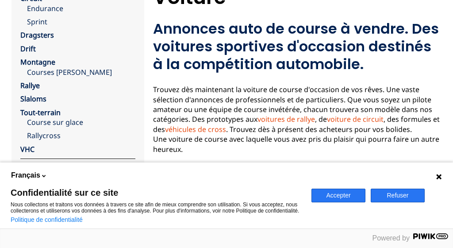
scroll to position [78, 0]
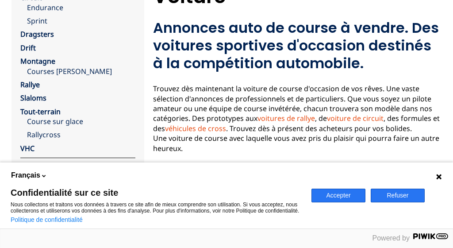
click at [396, 193] on button "Refuser" at bounding box center [397, 195] width 54 height 14
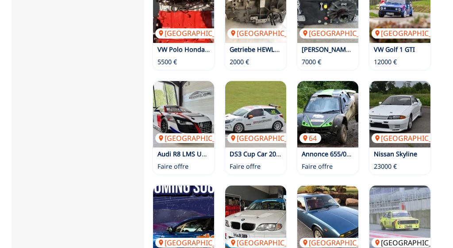
scroll to position [596, 0]
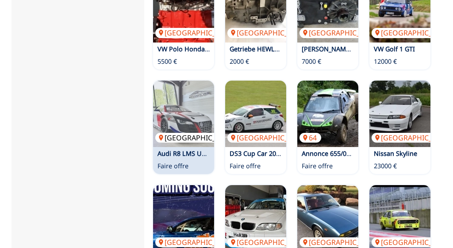
click at [178, 102] on img at bounding box center [183, 113] width 61 height 66
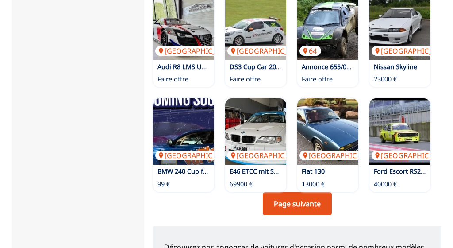
scroll to position [714, 0]
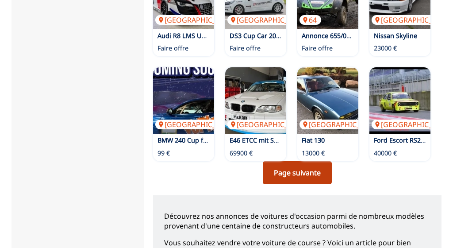
click at [305, 161] on link "Page suivante" at bounding box center [297, 172] width 69 height 23
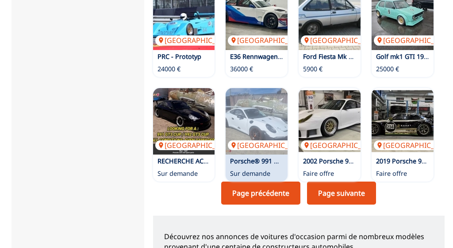
scroll to position [725, 0]
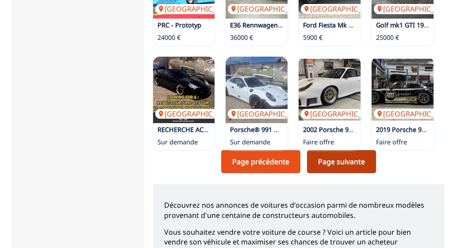
click at [344, 150] on link "Page suivante" at bounding box center [341, 161] width 69 height 23
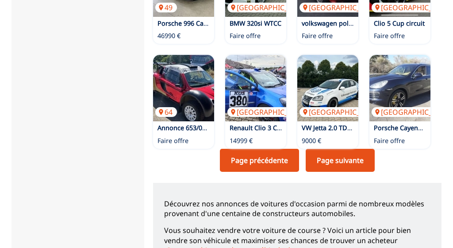
scroll to position [718, 0]
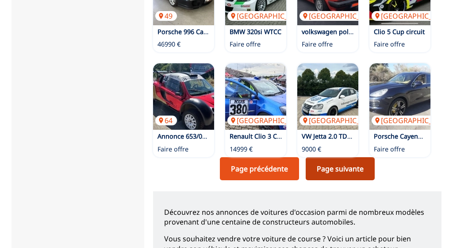
click at [347, 157] on link "Page suivante" at bounding box center [340, 168] width 69 height 23
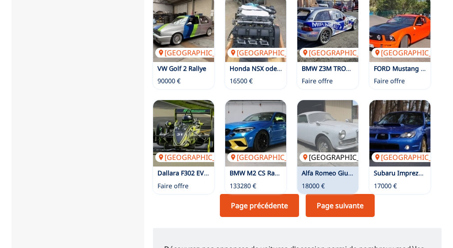
scroll to position [692, 0]
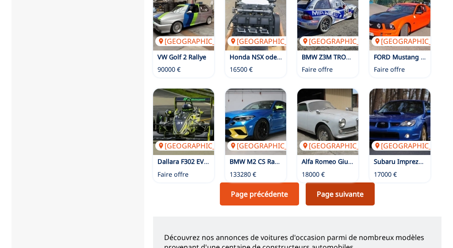
click at [336, 182] on link "Page suivante" at bounding box center [340, 193] width 69 height 23
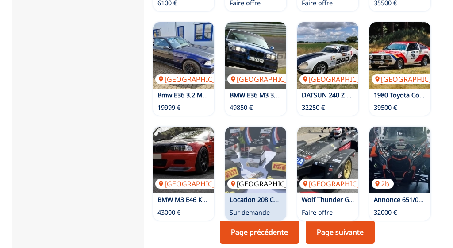
scroll to position [682, 0]
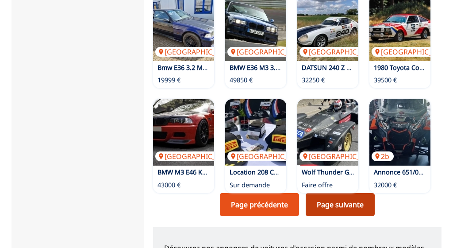
click at [328, 193] on link "Page suivante" at bounding box center [340, 204] width 69 height 23
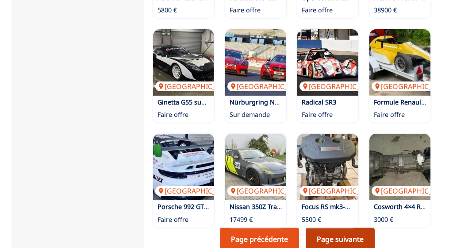
scroll to position [632, 0]
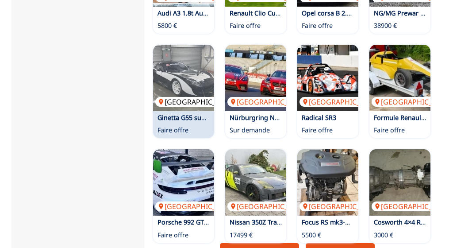
click at [197, 55] on img at bounding box center [183, 78] width 61 height 66
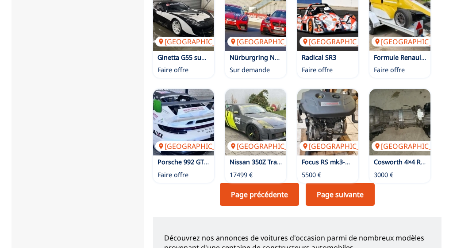
scroll to position [729, 0]
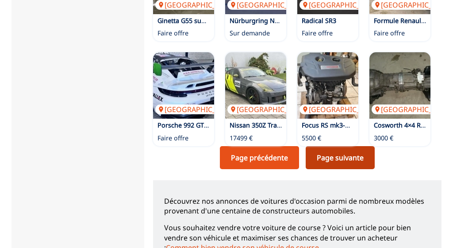
click at [345, 146] on link "Page suivante" at bounding box center [340, 157] width 69 height 23
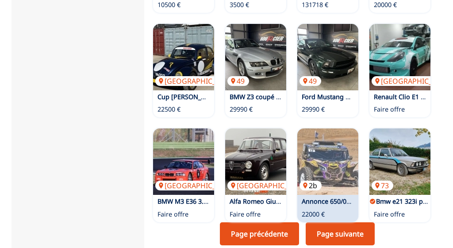
scroll to position [699, 0]
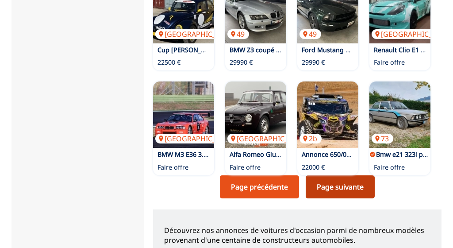
click at [332, 175] on link "Page suivante" at bounding box center [340, 186] width 69 height 23
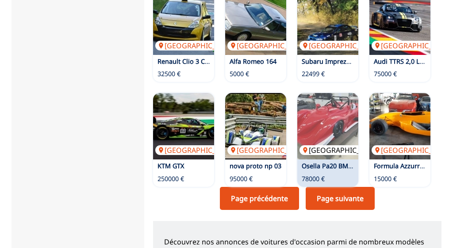
scroll to position [702, 0]
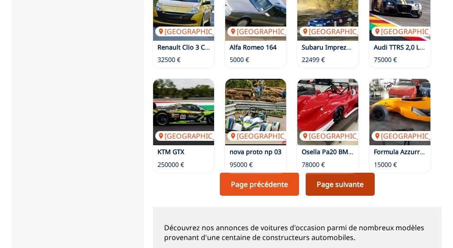
click at [367, 172] on link "Page suivante" at bounding box center [340, 183] width 69 height 23
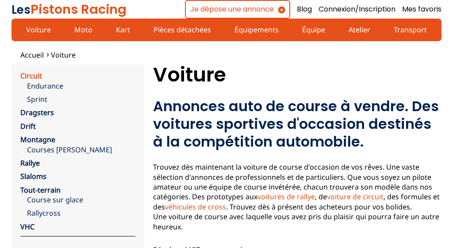
click at [34, 74] on link "Circuit" at bounding box center [31, 76] width 22 height 10
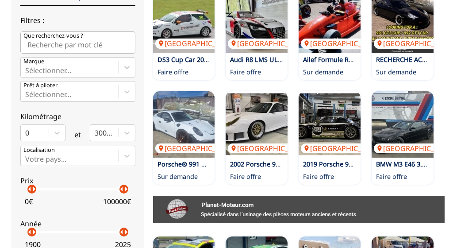
scroll to position [293, 0]
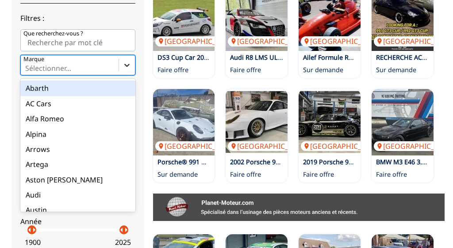
click at [128, 69] on icon at bounding box center [126, 65] width 9 height 9
click at [27, 71] on input "Marque option Abarth focused, 1 of 90. 90 results available. Use Up and Down to…" at bounding box center [26, 68] width 2 height 8
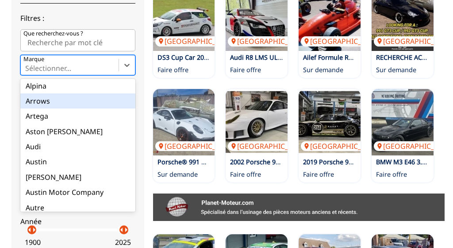
scroll to position [47, 0]
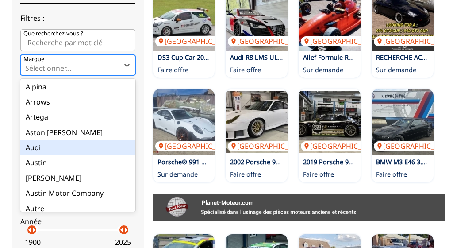
click at [35, 153] on div "Audi" at bounding box center [77, 147] width 115 height 15
click at [27, 72] on input "Marque option Audi focused, 8 of 90. 90 results available. Use Up and Down to c…" at bounding box center [26, 68] width 2 height 8
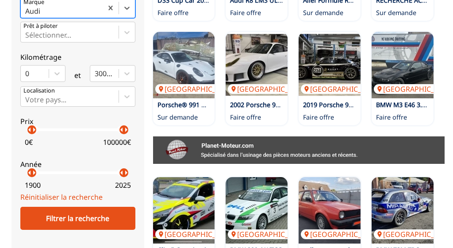
scroll to position [352, 0]
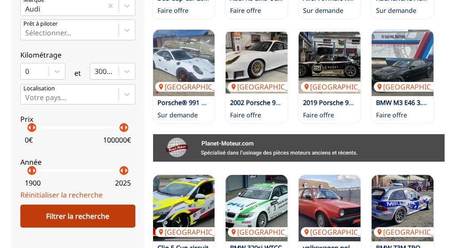
click at [79, 219] on div "Filtrer la recherche" at bounding box center [77, 215] width 115 height 23
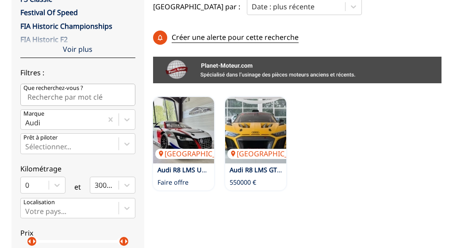
scroll to position [239, 0]
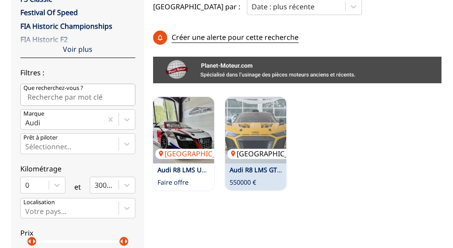
click at [254, 97] on img at bounding box center [255, 130] width 61 height 66
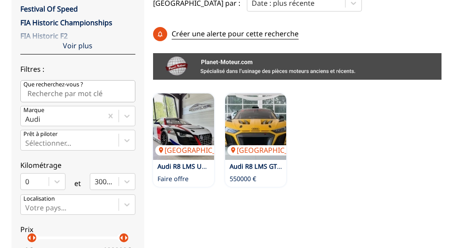
scroll to position [291, 0]
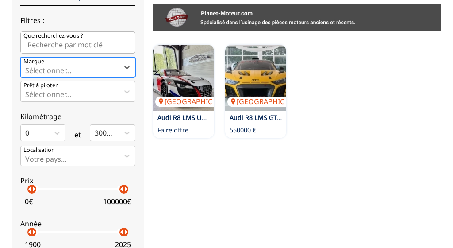
click at [46, 65] on div "Sélectionner..." at bounding box center [70, 66] width 98 height 19
click at [27, 66] on input "Marque option , selected. Select is focused ,type to refine list, press Down to…" at bounding box center [26, 70] width 2 height 8
type input "ligier"
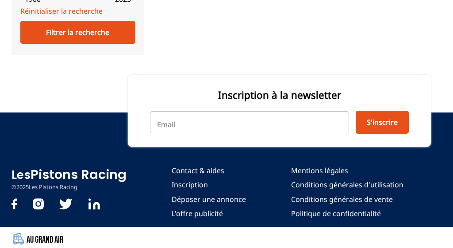
scroll to position [540, 0]
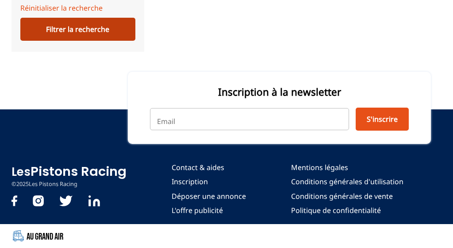
click at [97, 31] on div "Filtrer la recherche" at bounding box center [77, 29] width 115 height 23
click at [91, 35] on div "Filtrer la recherche" at bounding box center [77, 29] width 115 height 23
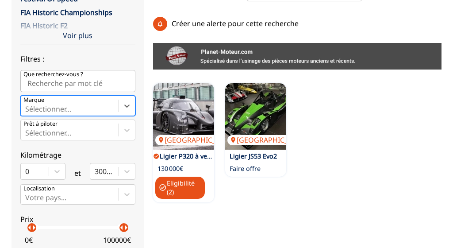
scroll to position [263, 0]
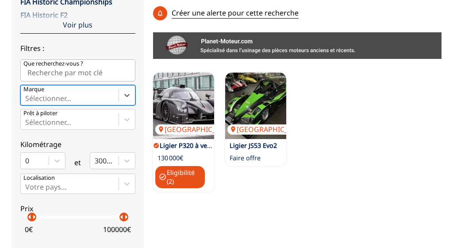
click at [61, 105] on div "Sélectionner..." at bounding box center [77, 95] width 115 height 20
click at [27, 102] on input "Marque option , selected. Select is focused ,type to refine list, press Down to…" at bounding box center [26, 98] width 2 height 8
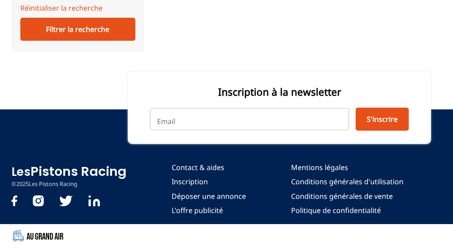
scroll to position [545, 0]
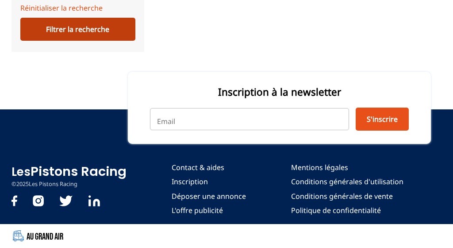
type input "ginetta"
click at [88, 36] on div "Filtrer la recherche" at bounding box center [77, 29] width 115 height 23
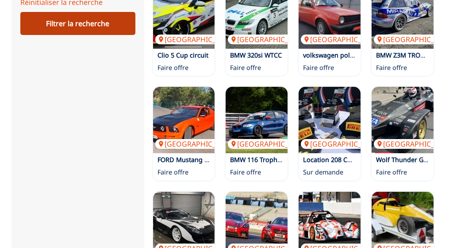
click at [89, 34] on div "Filtrer la recherche" at bounding box center [77, 23] width 115 height 23
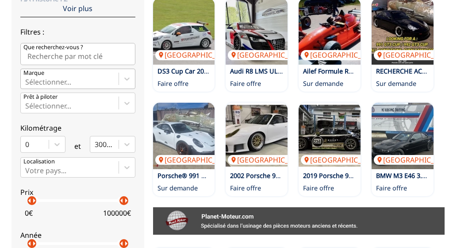
scroll to position [293, 0]
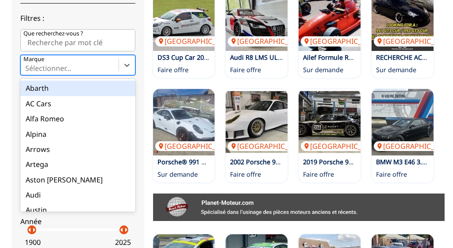
click at [46, 64] on div "Sélectionner..." at bounding box center [70, 64] width 98 height 19
click at [27, 64] on input "Marque option Abarth focused, 1 of 90. 90 results available. Use Up and Down to…" at bounding box center [26, 68] width 2 height 8
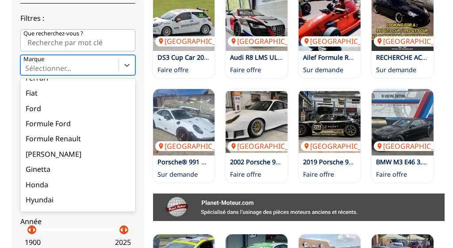
scroll to position [422, 0]
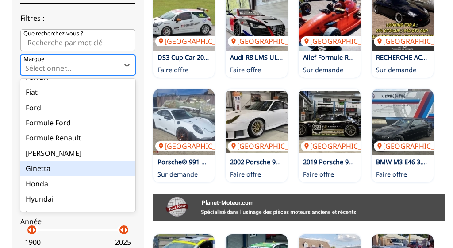
click at [35, 164] on div "Ginetta" at bounding box center [77, 167] width 115 height 15
click at [27, 72] on input "Marque option Ginetta focused, 34 of 90. 90 results available. Use Up and Down …" at bounding box center [26, 68] width 2 height 8
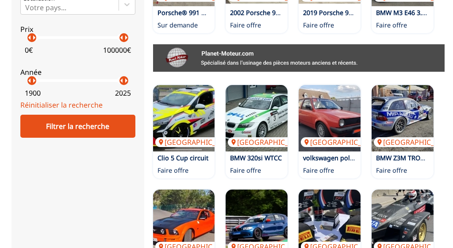
scroll to position [440, 0]
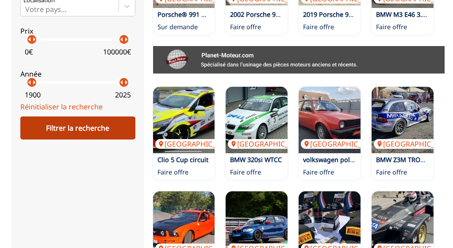
click at [83, 135] on div "Filtrer la recherche" at bounding box center [77, 127] width 115 height 23
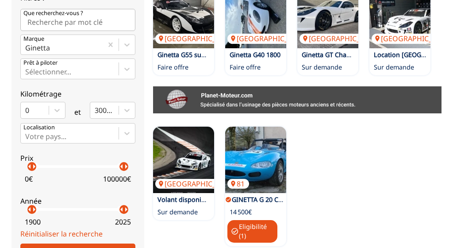
scroll to position [315, 0]
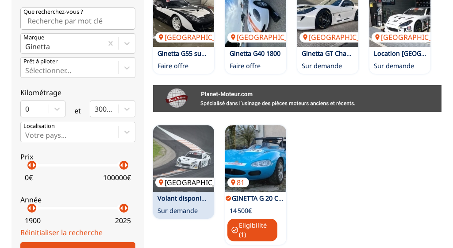
click at [191, 133] on img at bounding box center [183, 158] width 61 height 66
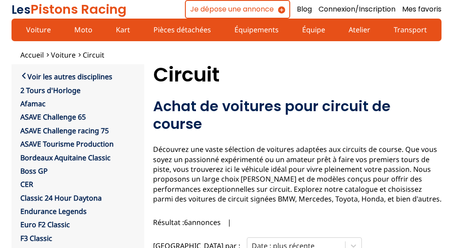
scroll to position [545, 0]
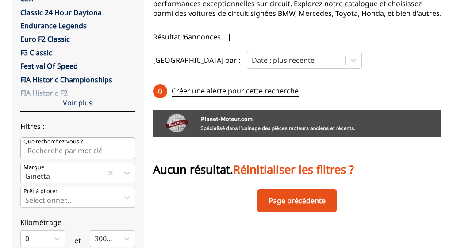
scroll to position [138, 0]
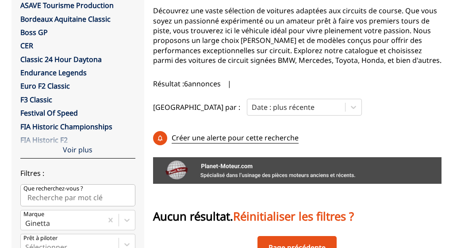
scroll to position [545, 0]
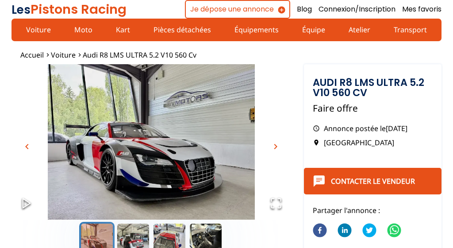
scroll to position [45, 0]
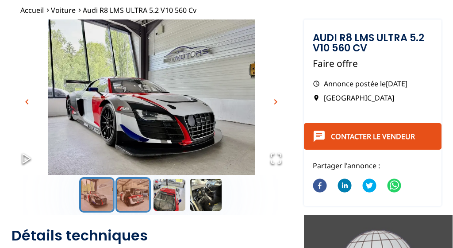
click at [133, 197] on button "Go to Slide 2" at bounding box center [132, 194] width 35 height 35
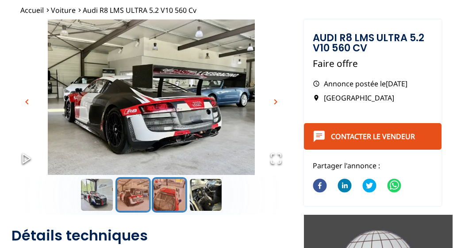
click at [167, 193] on button "Go to Slide 3" at bounding box center [169, 194] width 35 height 35
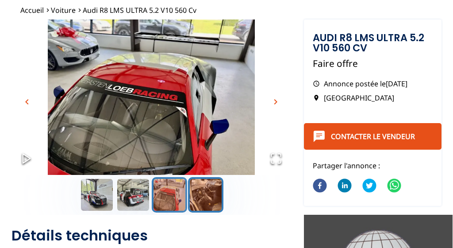
click at [199, 196] on button "Go to Slide 4" at bounding box center [205, 194] width 35 height 35
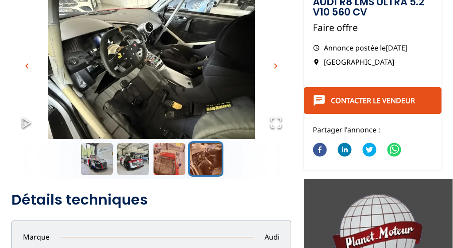
scroll to position [66, 0]
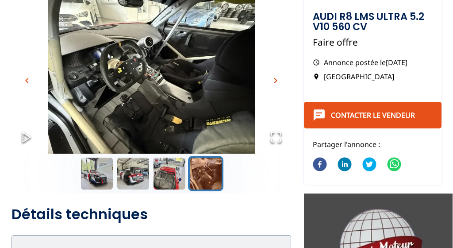
click at [275, 80] on span "chevron_right" at bounding box center [275, 80] width 11 height 11
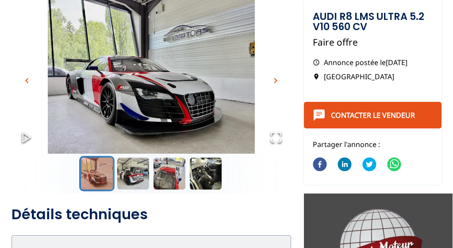
click at [275, 80] on span "chevron_right" at bounding box center [275, 80] width 11 height 11
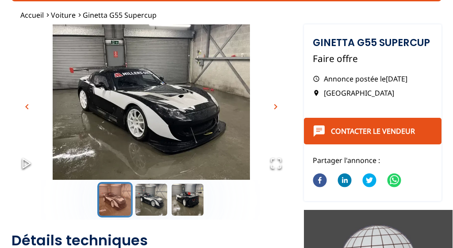
scroll to position [68, 0]
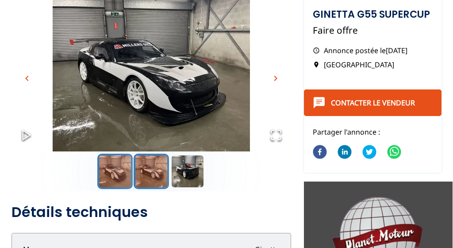
click at [151, 170] on button "Go to Slide 2" at bounding box center [151, 170] width 35 height 35
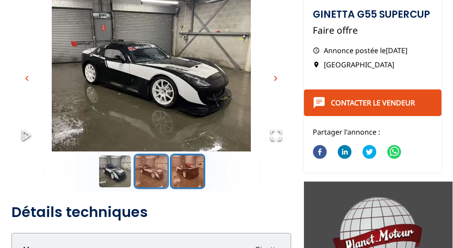
click at [191, 177] on button "Go to Slide 3" at bounding box center [187, 170] width 35 height 35
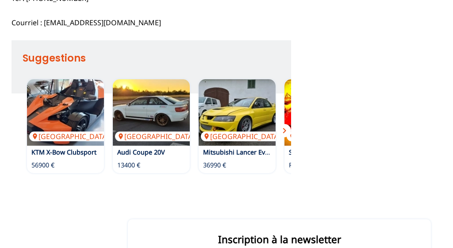
scroll to position [248, 0]
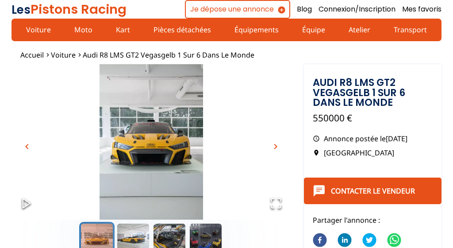
click at [274, 204] on icon "Open Fullscreen" at bounding box center [276, 203] width 12 height 12
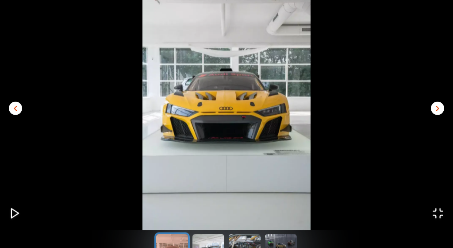
scroll to position [28, 0]
click at [435, 109] on span "chevron_right" at bounding box center [437, 108] width 11 height 11
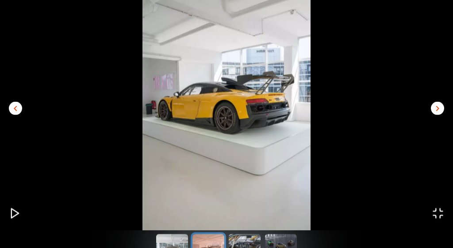
click at [435, 109] on span "chevron_right" at bounding box center [437, 108] width 11 height 11
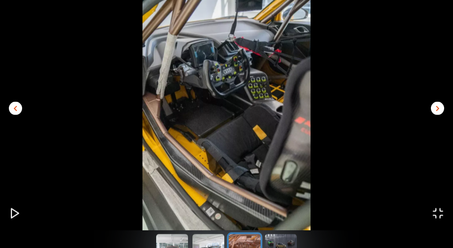
click at [435, 109] on span "chevron_right" at bounding box center [437, 108] width 11 height 11
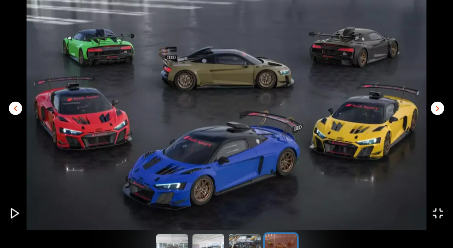
click at [435, 109] on span "chevron_right" at bounding box center [437, 108] width 11 height 11
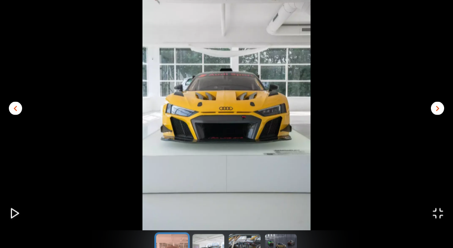
click at [435, 109] on span "chevron_right" at bounding box center [437, 108] width 11 height 11
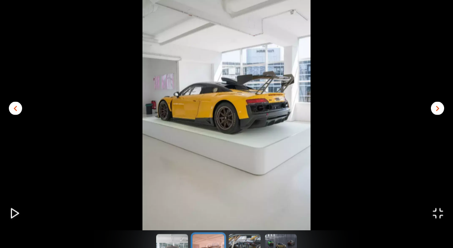
click at [435, 109] on span "chevron_right" at bounding box center [437, 108] width 11 height 11
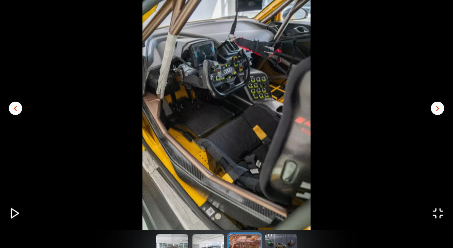
scroll to position [269, 0]
click at [12, 211] on icon "Play or Pause Slideshow" at bounding box center [15, 213] width 12 height 12
click at [438, 214] on icon "Open Fullscreen" at bounding box center [438, 213] width 12 height 12
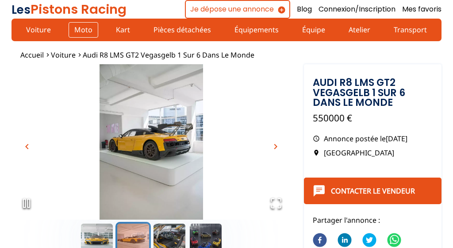
scroll to position [0, 0]
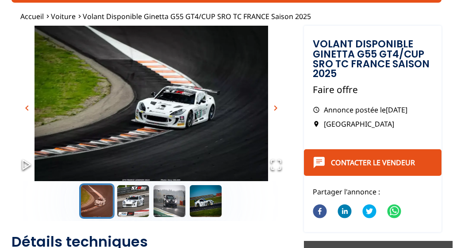
scroll to position [39, 0]
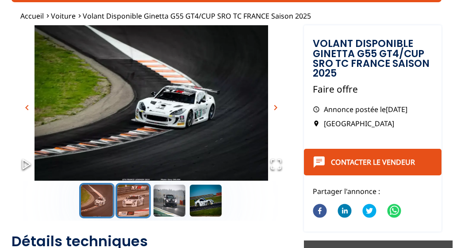
click at [127, 206] on button "Go to Slide 2" at bounding box center [132, 200] width 35 height 35
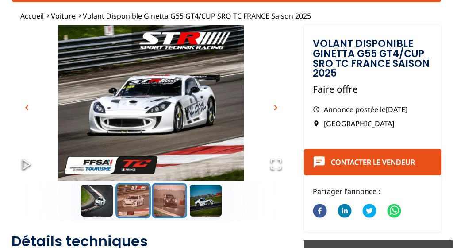
click at [169, 200] on button "Go to Slide 3" at bounding box center [169, 200] width 35 height 35
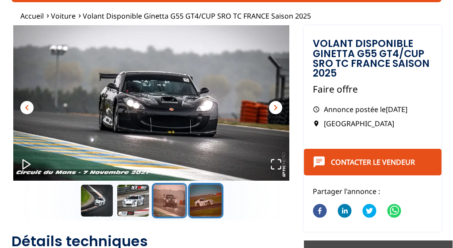
click at [200, 192] on button "Go to Slide 4" at bounding box center [205, 200] width 35 height 35
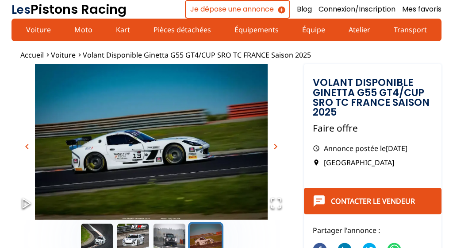
scroll to position [0, 0]
